Goal: Information Seeking & Learning: Learn about a topic

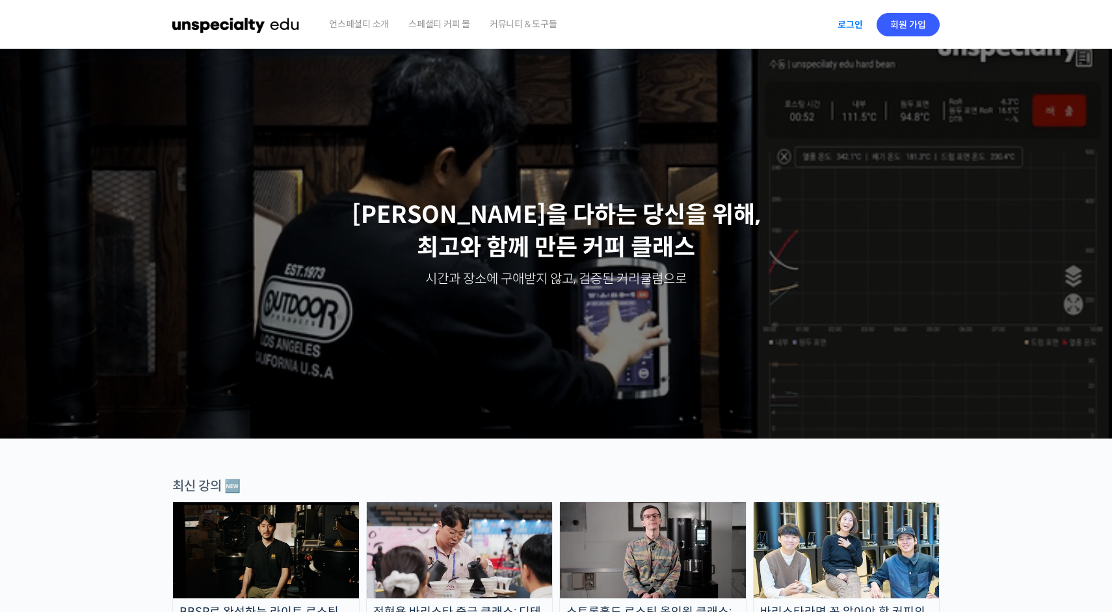
click at [851, 26] on link "로그인" at bounding box center [850, 25] width 41 height 30
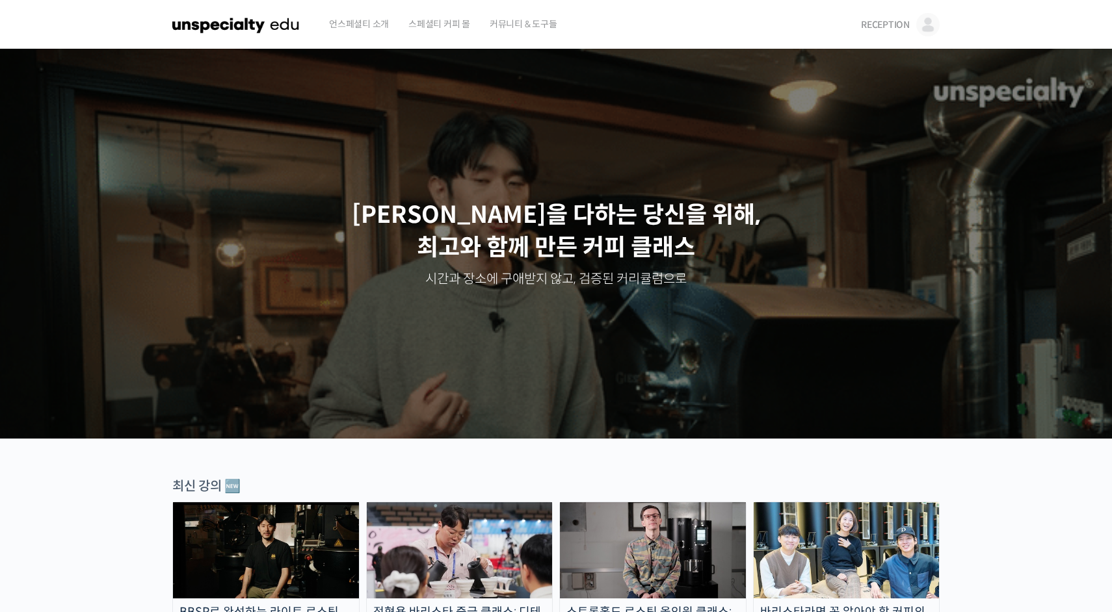
click at [878, 29] on span "RECEPTION" at bounding box center [885, 25] width 49 height 12
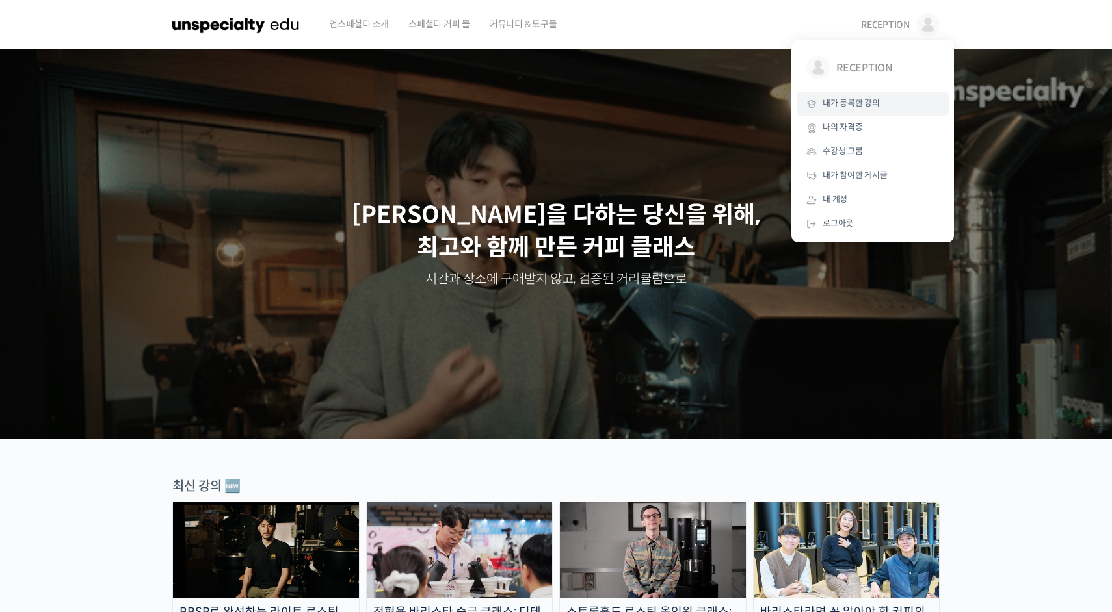
click at [878, 110] on link "내가 등록한 강의" at bounding box center [872, 104] width 152 height 24
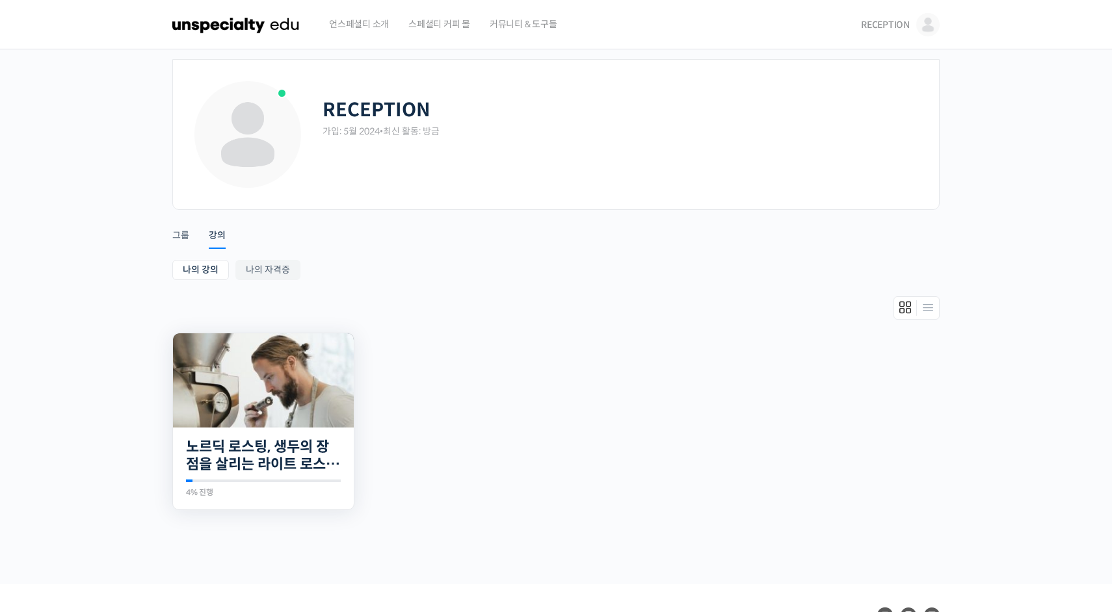
click at [259, 386] on img at bounding box center [263, 381] width 181 height 94
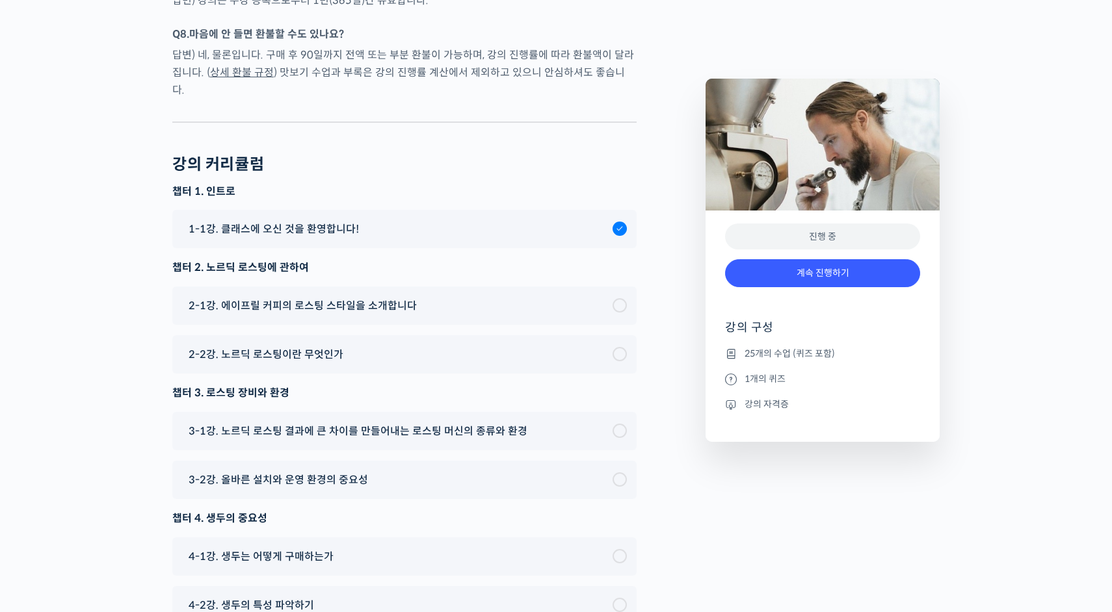
scroll to position [6802, 0]
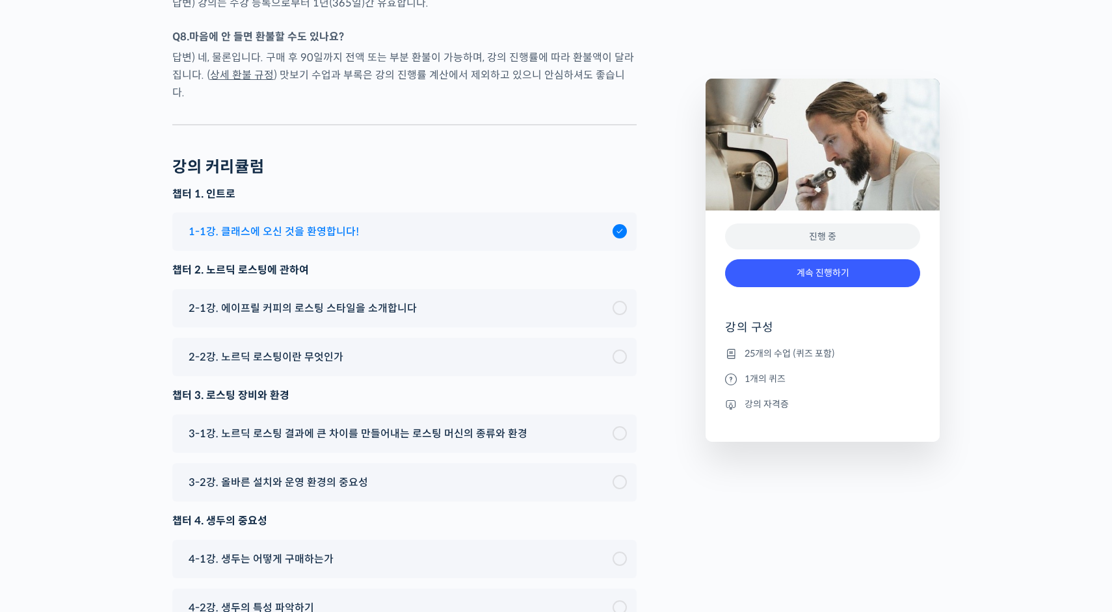
click at [321, 223] on span "1-1강. 클래스에 오신 것을 환영합니다!" at bounding box center [274, 232] width 170 height 18
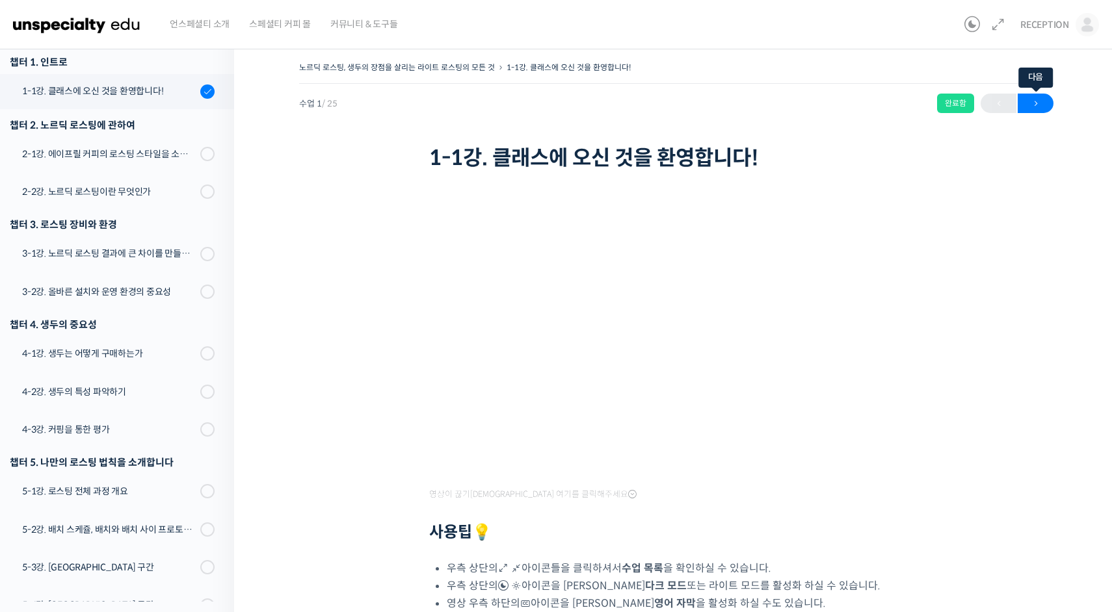
click at [1034, 104] on span "→" at bounding box center [1036, 104] width 36 height 18
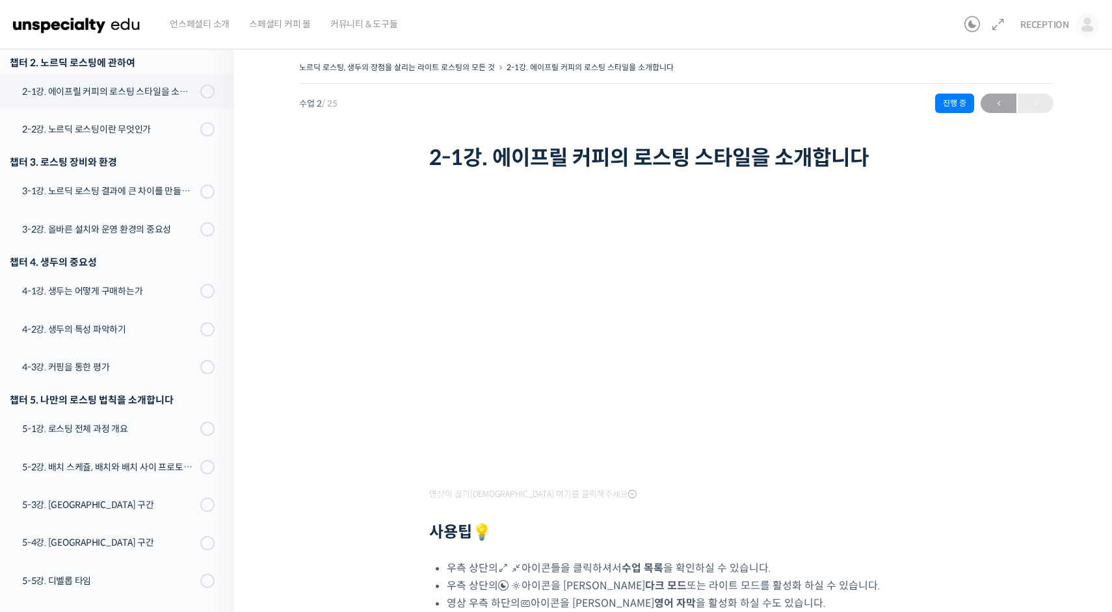
scroll to position [228, 0]
click at [1000, 106] on span "←" at bounding box center [998, 104] width 36 height 18
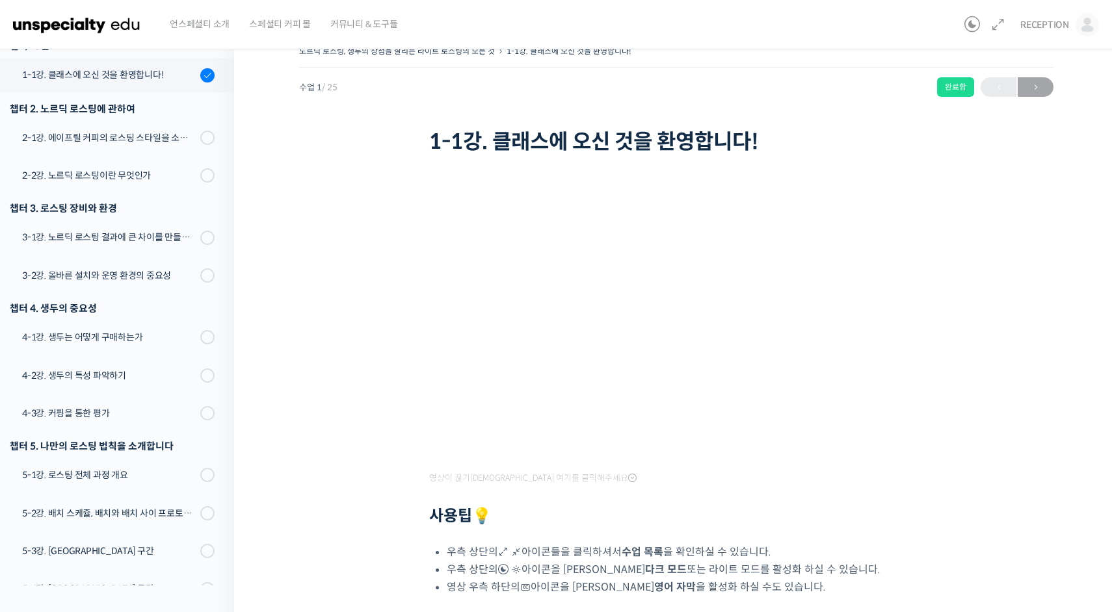
scroll to position [2, 0]
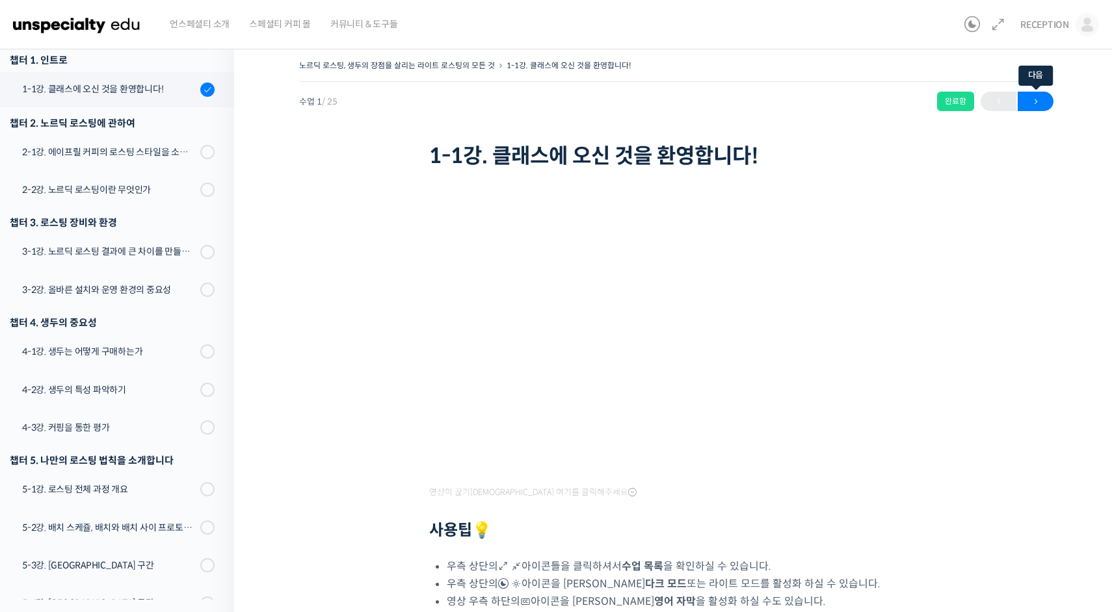
click at [1031, 103] on span "→" at bounding box center [1036, 102] width 36 height 18
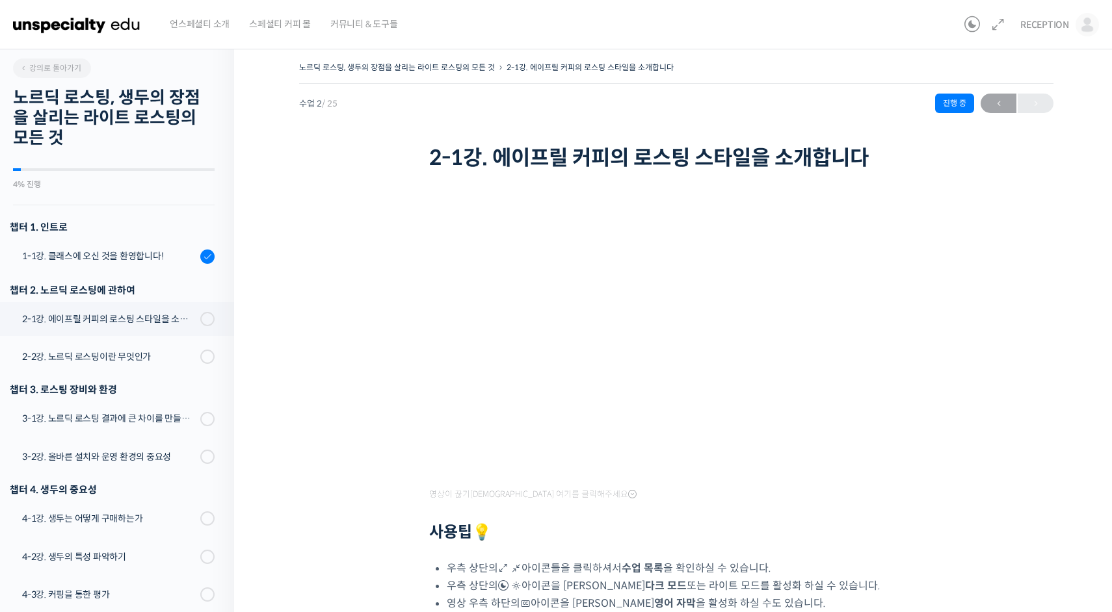
click at [1038, 98] on div "← 이전" at bounding box center [1016, 104] width 73 height 20
click at [165, 315] on div "2-1강. 에이프릴 커피의 로스팅 스타일을 소개합니다" at bounding box center [109, 319] width 174 height 14
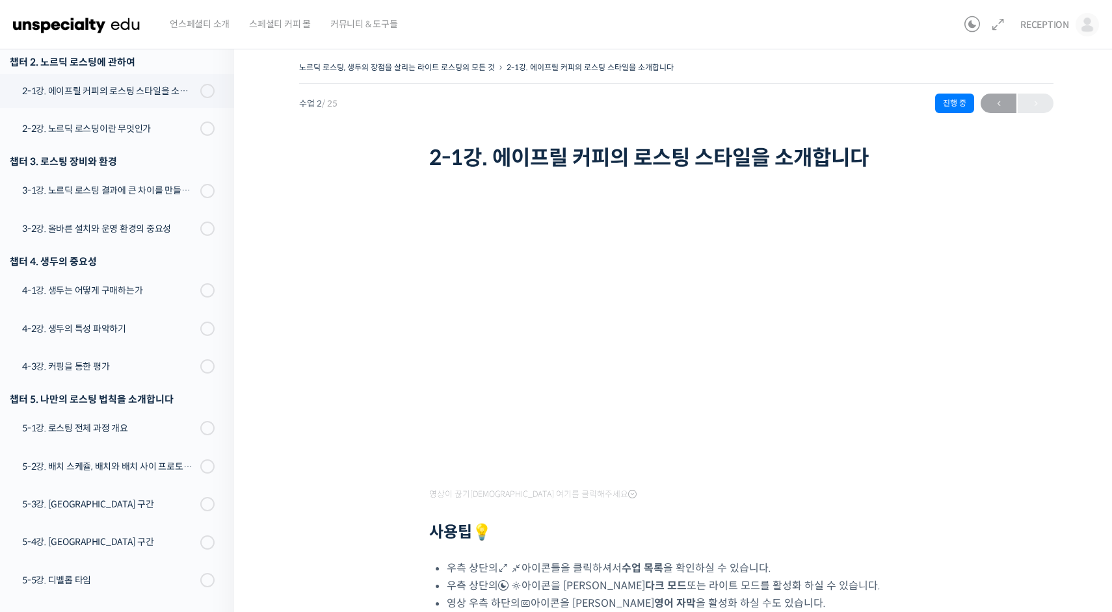
scroll to position [228, 0]
click at [205, 87] on span at bounding box center [203, 91] width 7 height 14
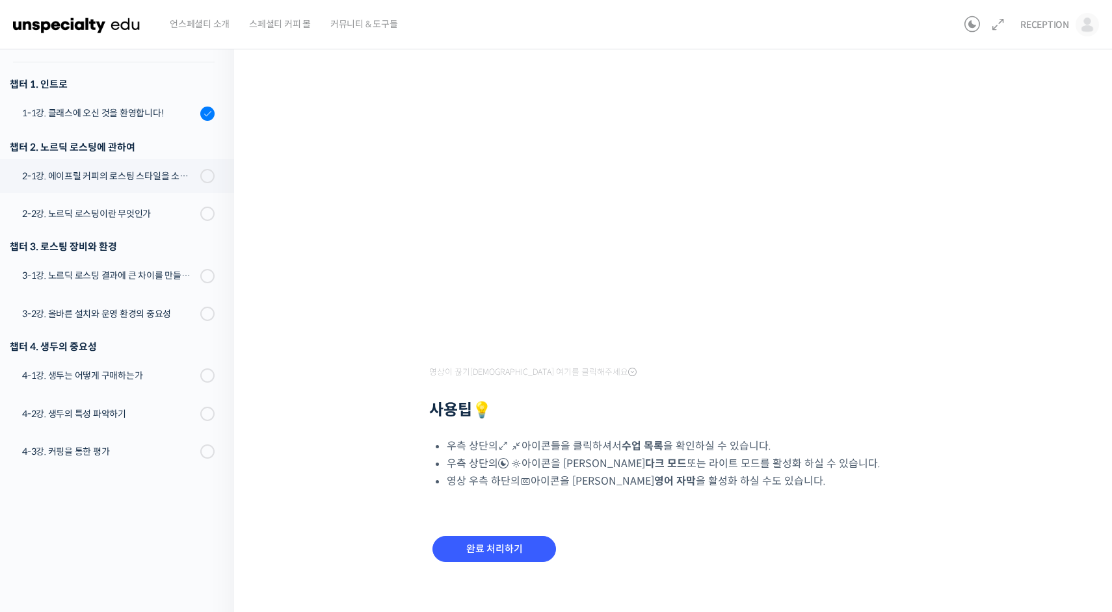
scroll to position [132, 0]
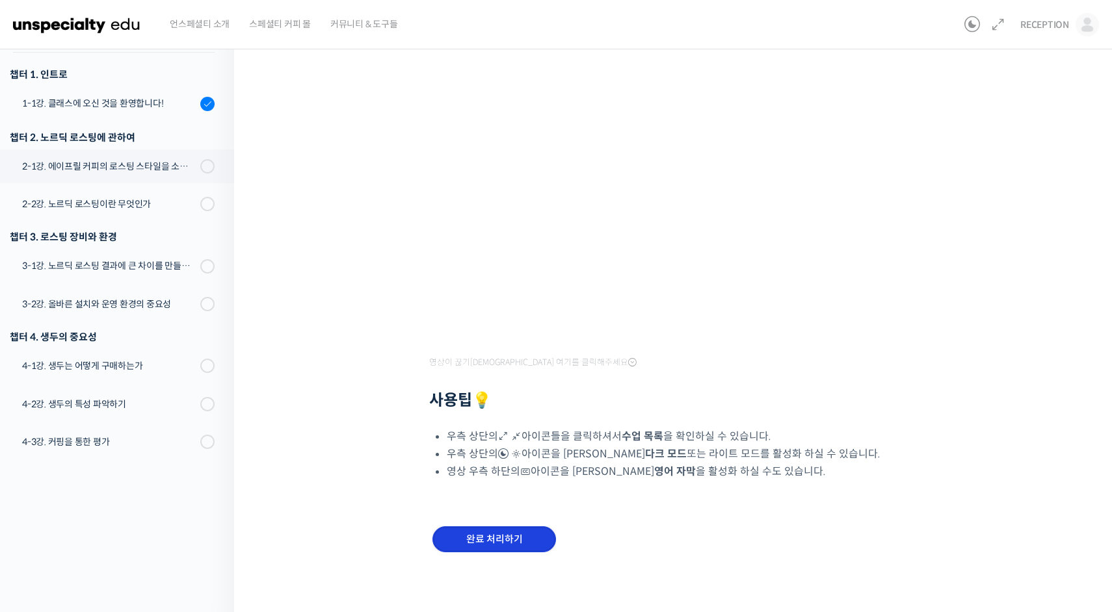
click at [495, 542] on input "완료 처리하기" at bounding box center [494, 540] width 124 height 27
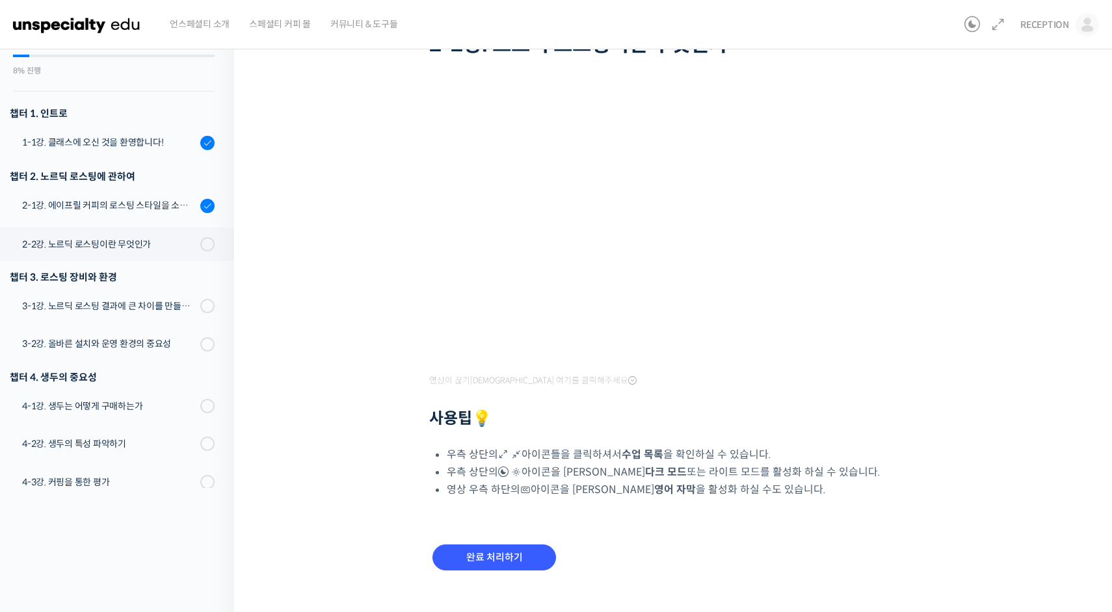
scroll to position [132, 0]
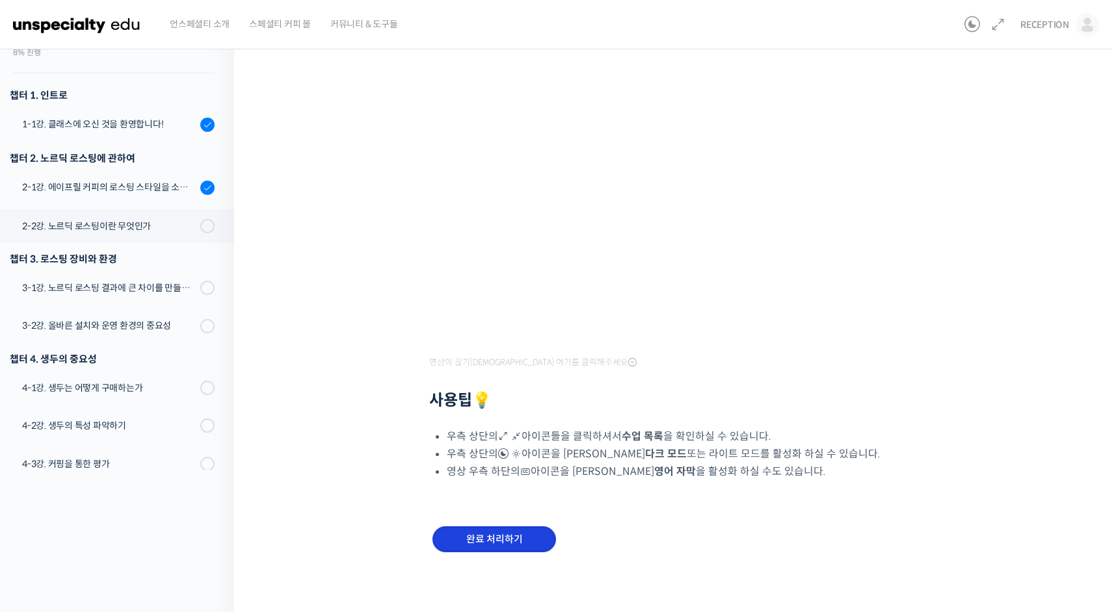
click at [512, 537] on input "완료 처리하기" at bounding box center [494, 540] width 124 height 27
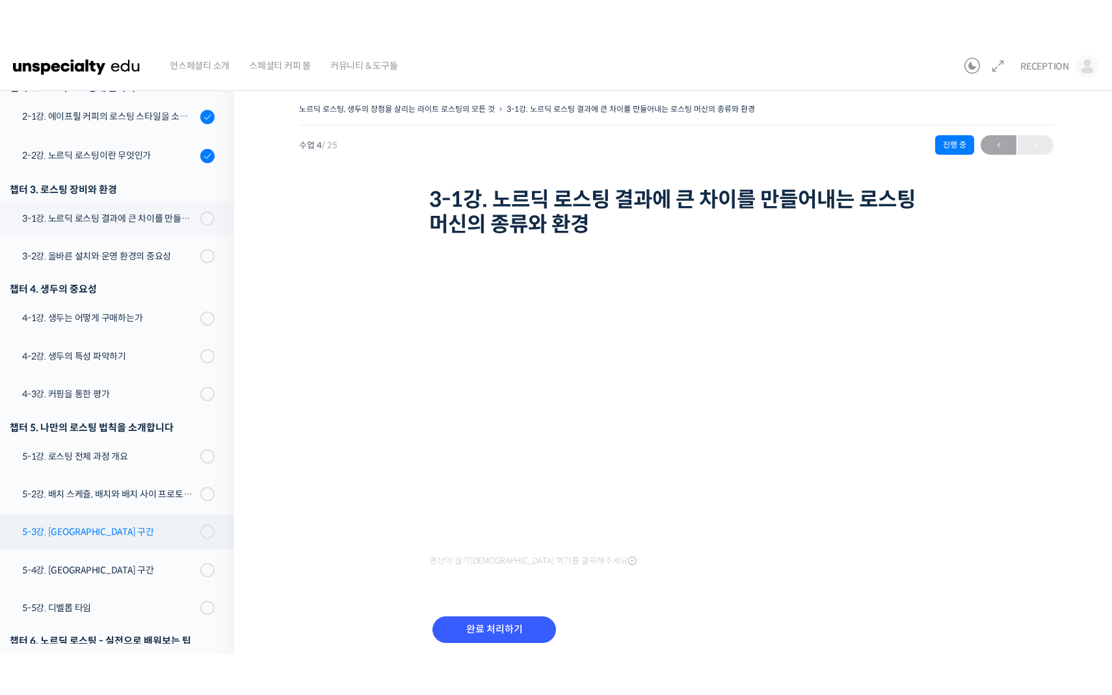
scroll to position [269, 0]
